Goal: Task Accomplishment & Management: Complete application form

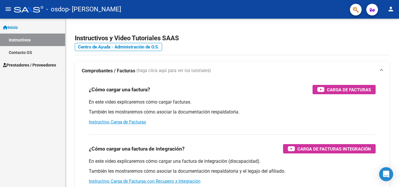
click at [26, 63] on span "Prestadores / Proveedores" at bounding box center [29, 65] width 53 height 6
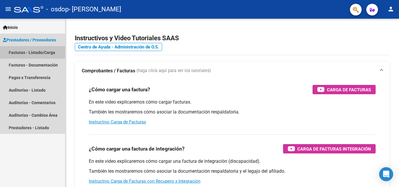
click at [20, 52] on link "Facturas - Listado/Carga" at bounding box center [32, 52] width 65 height 13
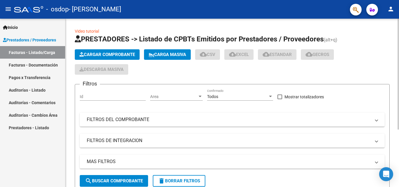
click at [116, 56] on span "Cargar Comprobante" at bounding box center [108, 54] width 56 height 5
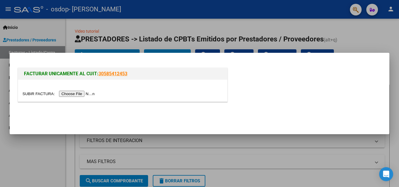
click at [79, 97] on input "file" at bounding box center [60, 94] width 74 height 6
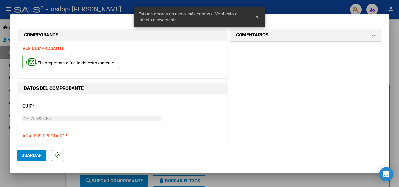
scroll to position [143, 0]
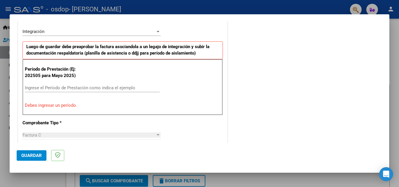
click at [67, 87] on input "Ingrese el Período de Prestación como indica el ejemplo" at bounding box center [92, 87] width 135 height 5
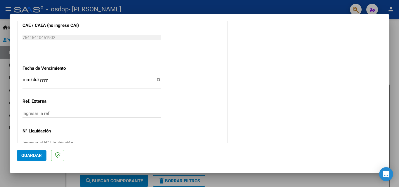
scroll to position [393, 0]
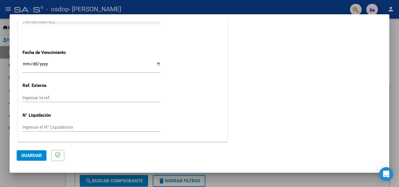
type input "202509"
click at [76, 65] on input "Ingresar la fecha" at bounding box center [92, 66] width 138 height 9
click at [157, 63] on input "Ingresar la fecha" at bounding box center [92, 66] width 138 height 9
type input "[DATE]"
click at [28, 155] on span "Guardar" at bounding box center [31, 155] width 20 height 5
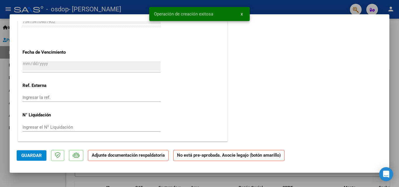
scroll to position [0, 0]
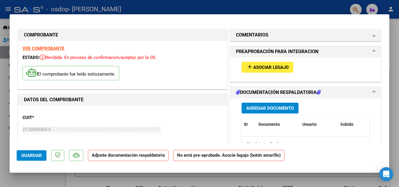
click at [266, 69] on span "Asociar Legajo" at bounding box center [270, 67] width 35 height 5
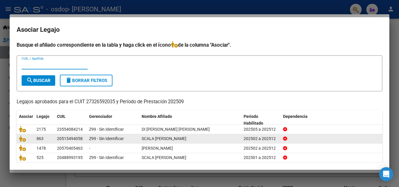
scroll to position [21, 0]
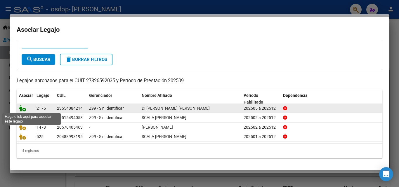
click at [21, 107] on icon at bounding box center [22, 108] width 7 height 6
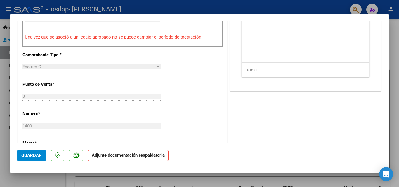
scroll to position [58, 0]
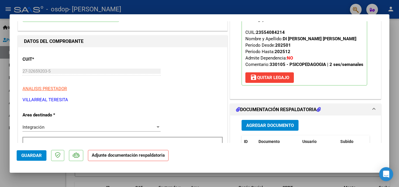
click at [267, 128] on span "Agregar Documento" at bounding box center [270, 125] width 48 height 5
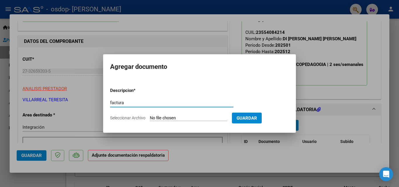
type input "factura"
click at [255, 112] on form "Descripcion * factura Escriba aquí una descripcion Seleccionar Archivo Guardar" at bounding box center [199, 104] width 179 height 43
click at [257, 118] on span "Guardar" at bounding box center [247, 118] width 20 height 5
click at [195, 117] on input "Seleccionar Archivo" at bounding box center [188, 119] width 77 height 6
type input "C:\fakepath\27326592035_011_00003_00001400.pdf"
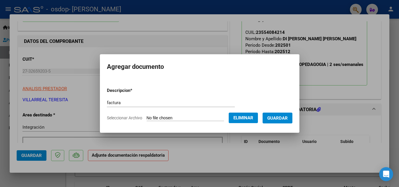
click at [279, 118] on span "Guardar" at bounding box center [277, 118] width 20 height 5
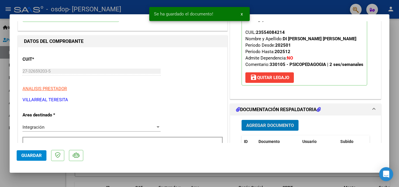
scroll to position [146, 0]
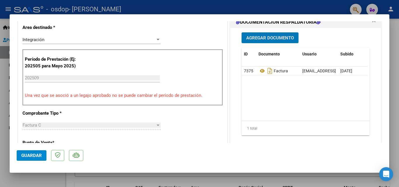
click at [268, 41] on span "Agregar Documento" at bounding box center [270, 37] width 48 height 5
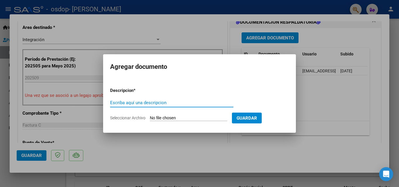
click at [163, 102] on input "Escriba aquí una descripcion" at bounding box center [171, 102] width 123 height 5
type input "asistencia"
click at [189, 116] on input "Seleccionar Archivo" at bounding box center [188, 119] width 77 height 6
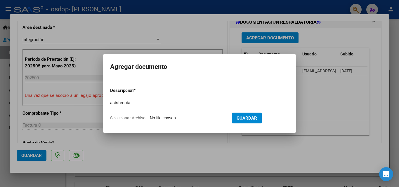
type input "C:\fakepath\[PERSON_NAME].pdf"
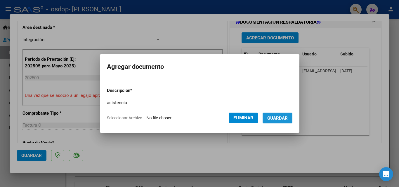
click at [282, 121] on span "Guardar" at bounding box center [277, 118] width 20 height 5
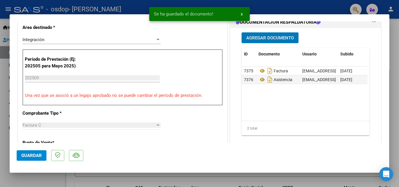
click at [25, 154] on span "Guardar" at bounding box center [31, 155] width 20 height 5
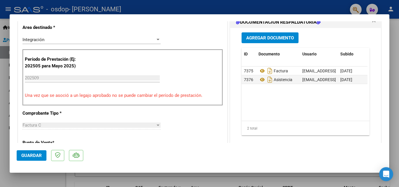
click at [36, 156] on span "Guardar" at bounding box center [31, 155] width 20 height 5
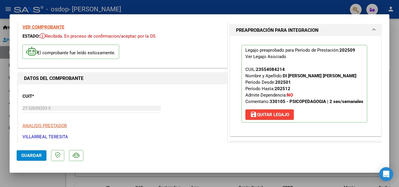
scroll to position [0, 0]
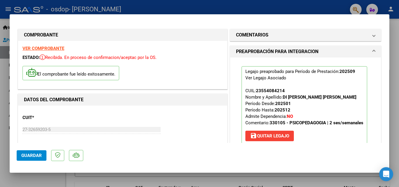
click at [272, 8] on div at bounding box center [199, 93] width 399 height 187
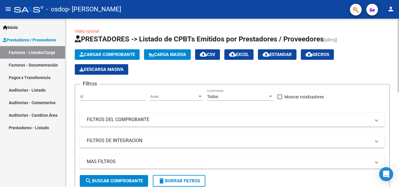
click at [110, 54] on span "Cargar Comprobante" at bounding box center [108, 54] width 56 height 5
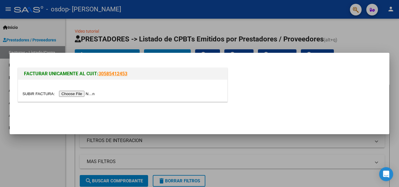
click at [76, 93] on input "file" at bounding box center [60, 94] width 74 height 6
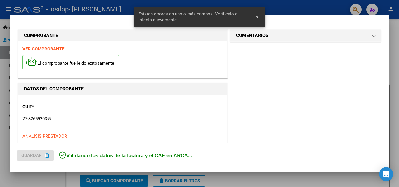
scroll to position [143, 0]
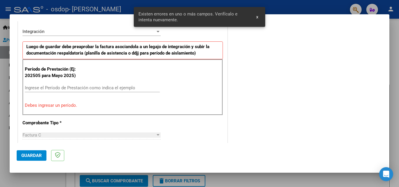
click at [82, 86] on input "Ingrese el Período de Prestación como indica el ejemplo" at bounding box center [92, 87] width 135 height 5
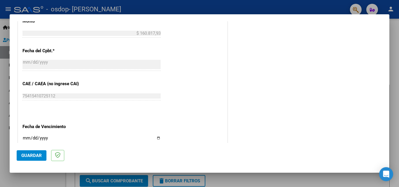
scroll to position [348, 0]
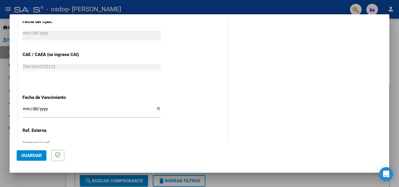
type input "202509"
click at [156, 110] on input "Ingresar la fecha" at bounding box center [92, 111] width 138 height 9
type input "[DATE]"
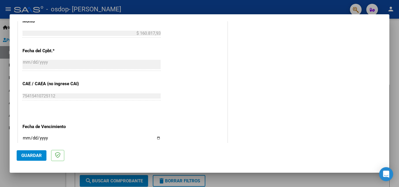
scroll to position [393, 0]
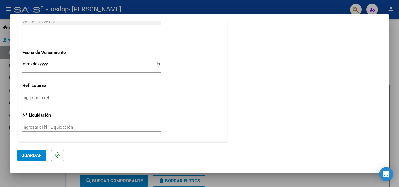
click at [36, 156] on span "Guardar" at bounding box center [31, 155] width 20 height 5
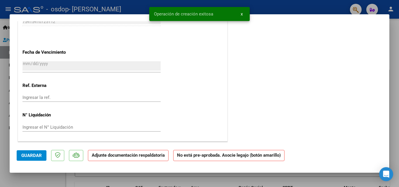
scroll to position [0, 0]
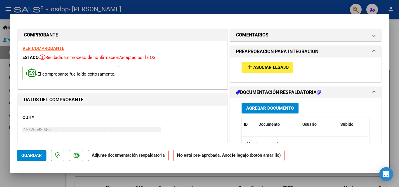
click at [269, 68] on span "Asociar Legajo" at bounding box center [270, 67] width 35 height 5
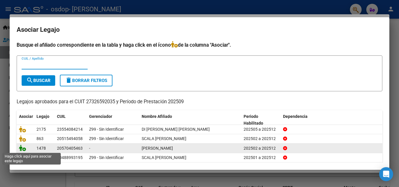
click at [21, 149] on icon at bounding box center [22, 148] width 7 height 6
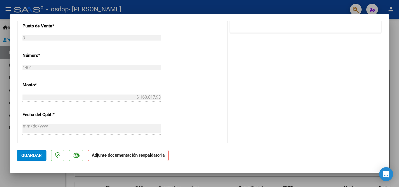
scroll to position [88, 0]
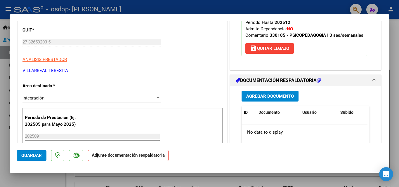
click at [255, 99] on span "Agregar Documento" at bounding box center [270, 96] width 48 height 5
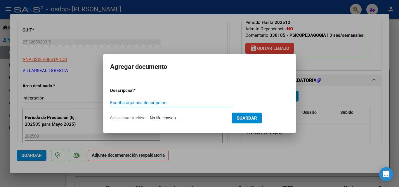
click at [154, 104] on input "Escriba aquí una descripcion" at bounding box center [171, 102] width 123 height 5
type input "factura"
click at [187, 115] on form "Descripcion * factura Escriba aquí una descripcion Seleccionar Archivo Guardar" at bounding box center [199, 104] width 179 height 43
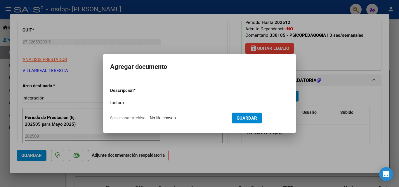
click at [189, 118] on input "Seleccionar Archivo" at bounding box center [188, 119] width 77 height 6
type input "C:\fakepath\27326592035_011_00003_00001401.pdf"
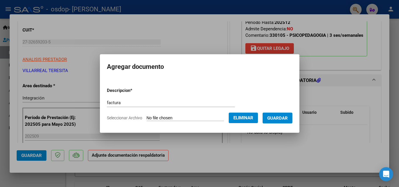
click at [278, 120] on span "Guardar" at bounding box center [277, 118] width 20 height 5
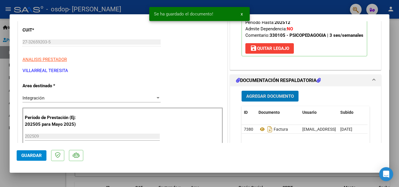
click at [277, 102] on button "Agregar Documento" at bounding box center [270, 96] width 57 height 11
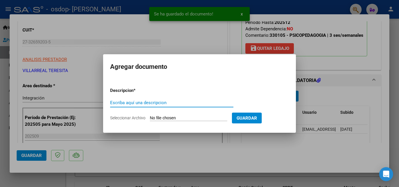
click at [164, 104] on input "Escriba aquí una descripcion" at bounding box center [171, 102] width 123 height 5
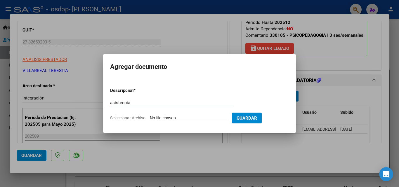
type input "asistencia"
click at [182, 119] on input "Seleccionar Archivo" at bounding box center [188, 119] width 77 height 6
type input "C:\fakepath\[PERSON_NAME].pdf"
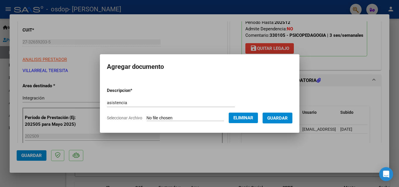
click at [287, 118] on span "Guardar" at bounding box center [277, 118] width 20 height 5
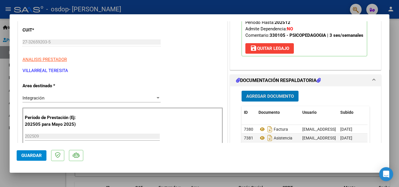
click at [37, 154] on span "Guardar" at bounding box center [31, 155] width 20 height 5
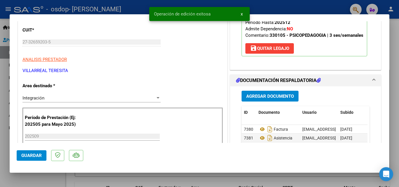
click at [35, 155] on span "Guardar" at bounding box center [31, 155] width 20 height 5
click at [395, 48] on div at bounding box center [199, 93] width 399 height 187
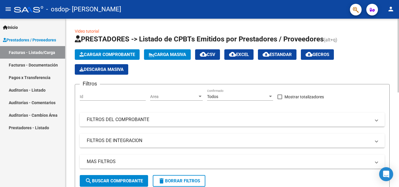
scroll to position [217, 0]
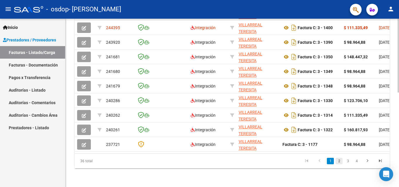
click at [340, 162] on link "2" at bounding box center [339, 161] width 7 height 6
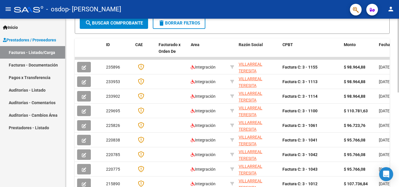
scroll to position [187, 0]
